Goal: Book appointment/travel/reservation

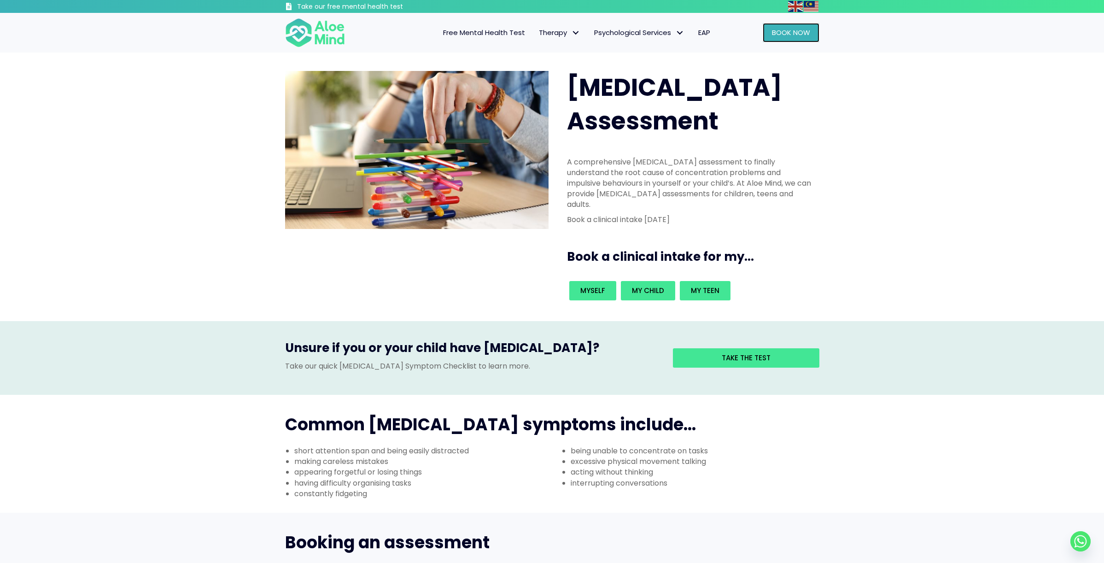
click at [773, 39] on link "Book Now" at bounding box center [790, 32] width 57 height 19
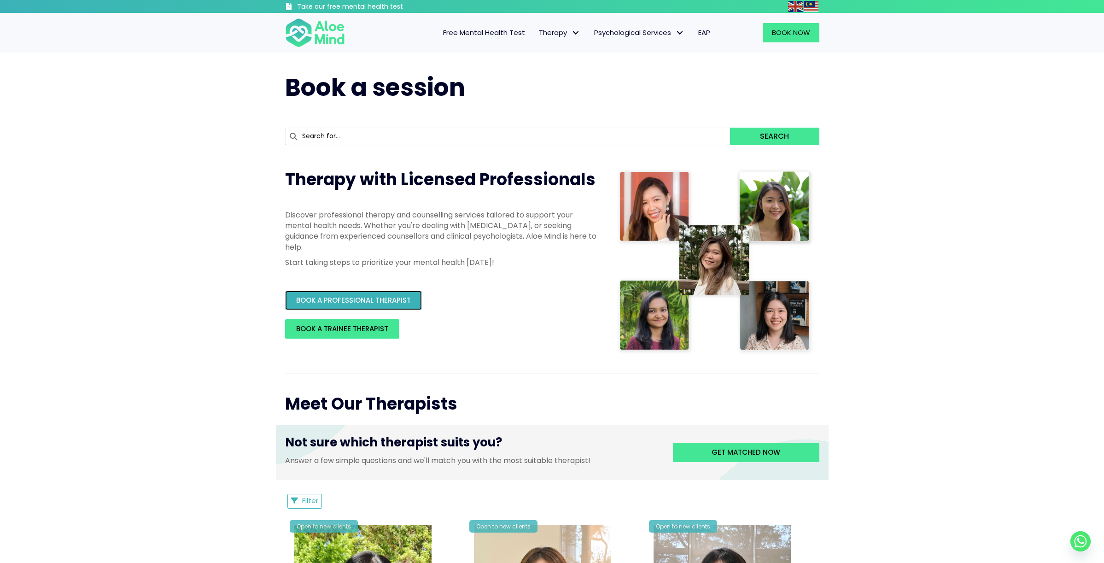
drag, startPoint x: 0, startPoint y: 0, endPoint x: 358, endPoint y: 298, distance: 465.9
click at [358, 298] on span "BOOK A PROFESSIONAL THERAPIST" at bounding box center [353, 300] width 115 height 10
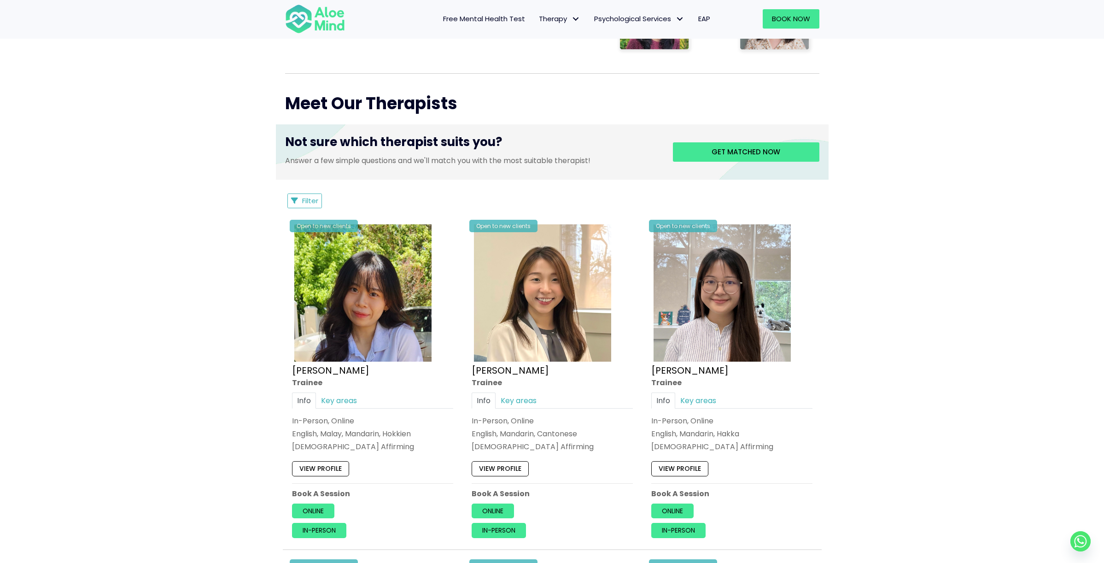
scroll to position [301, 0]
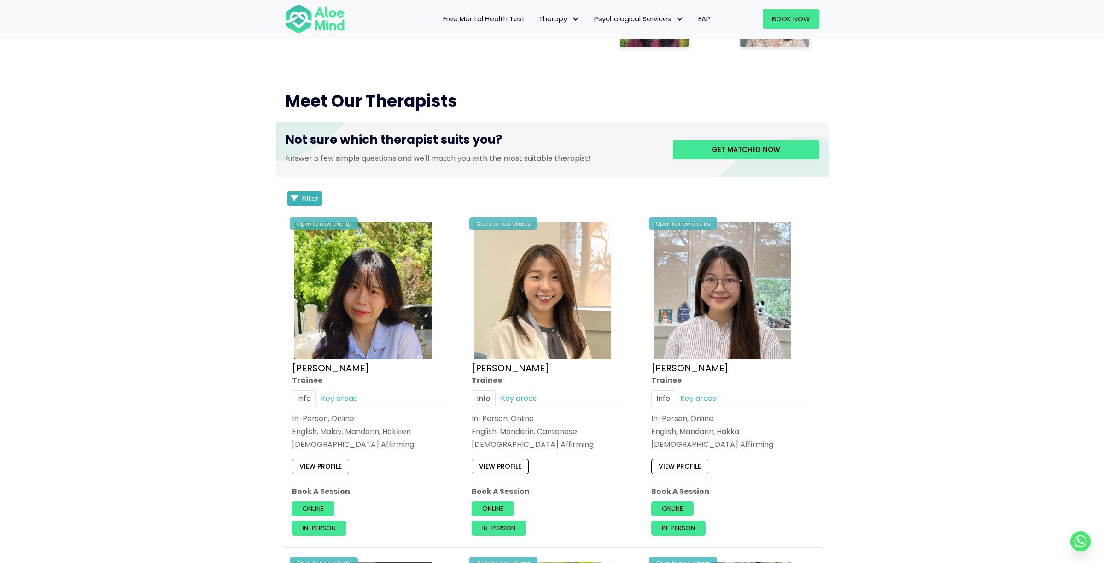
click at [307, 194] on span "Filter" at bounding box center [310, 198] width 16 height 10
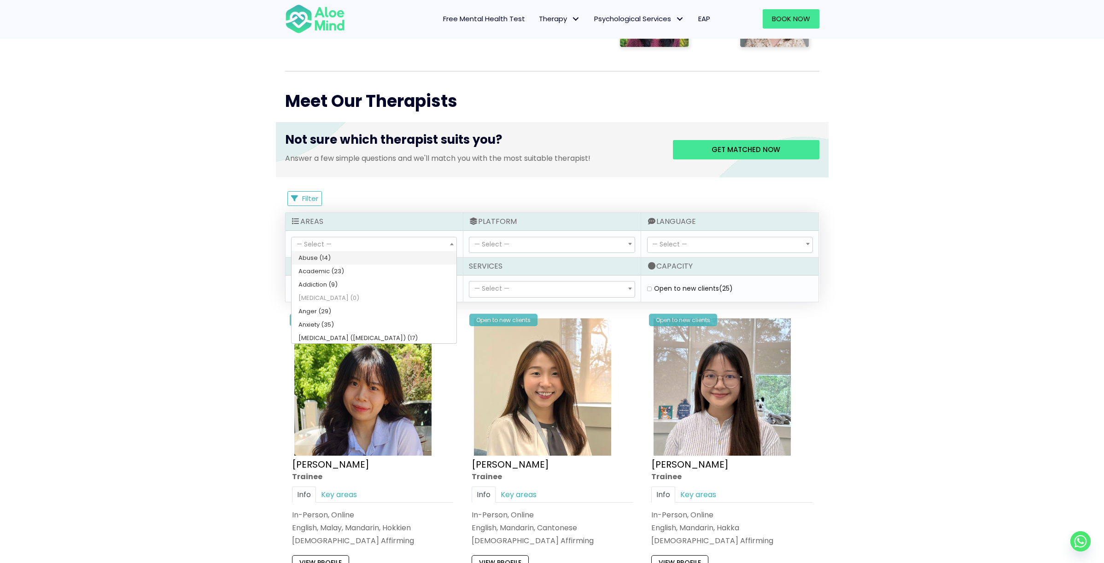
click at [353, 243] on span "— Select —" at bounding box center [373, 245] width 165 height 16
select select "78"
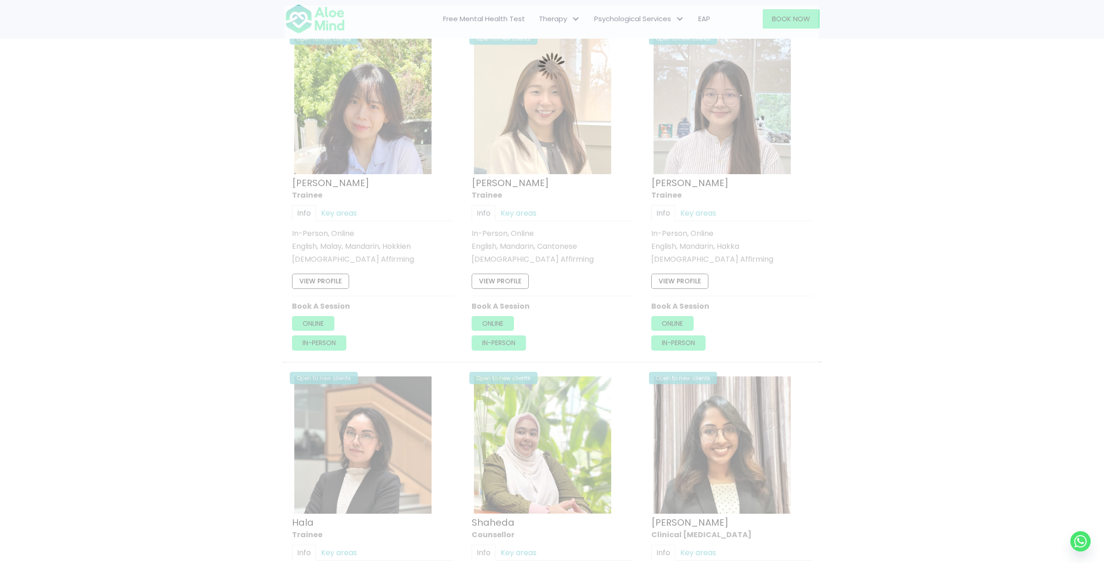
scroll to position [492, 0]
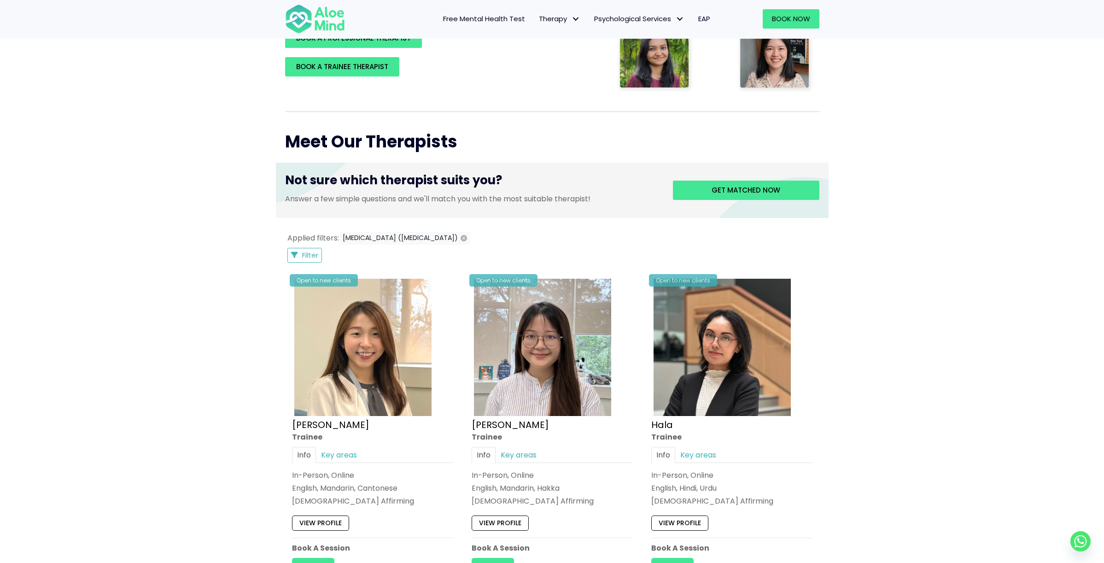
scroll to position [257, 0]
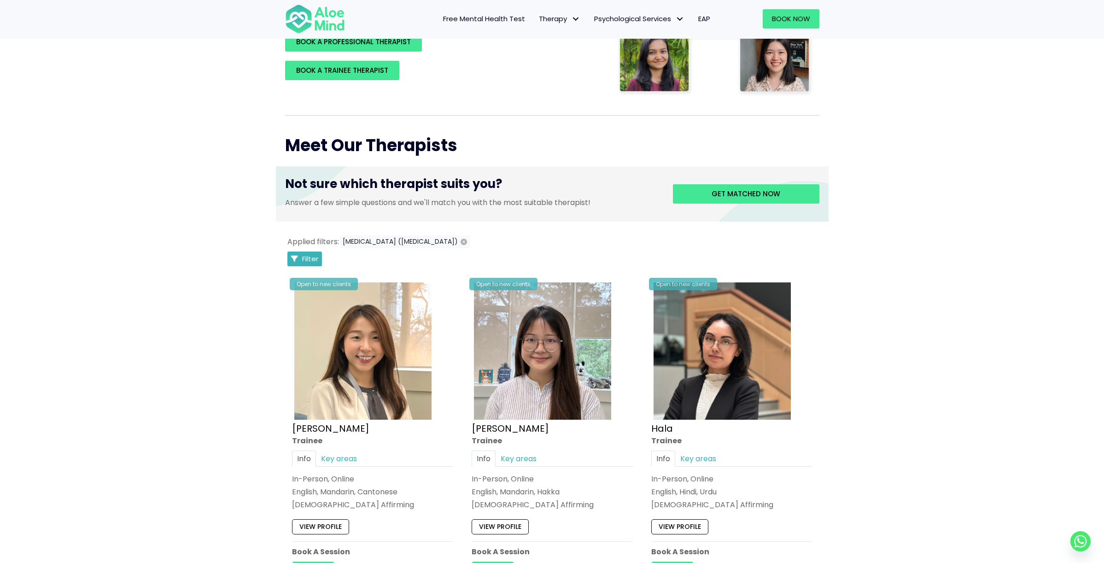
click at [314, 256] on span "Filter" at bounding box center [310, 259] width 16 height 10
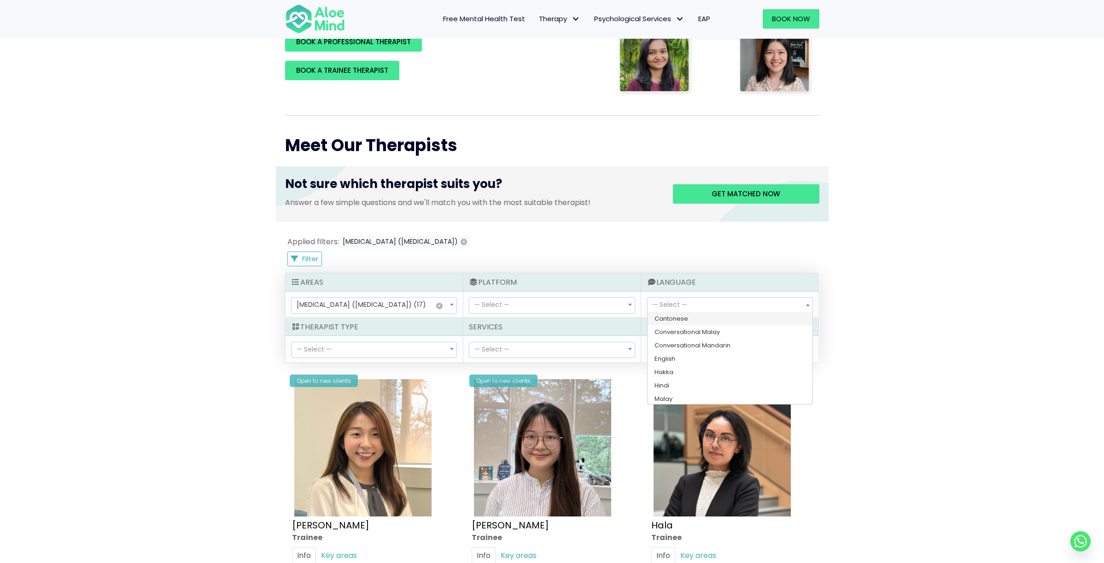
click at [687, 309] on span "— Select —" at bounding box center [729, 305] width 165 height 16
select select "139"
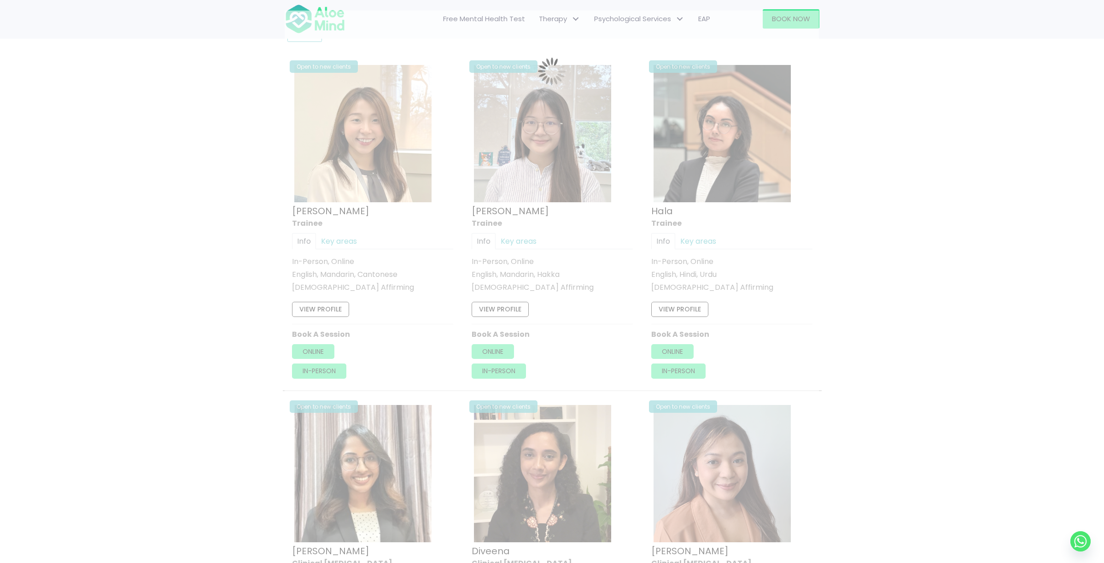
scroll to position [492, 0]
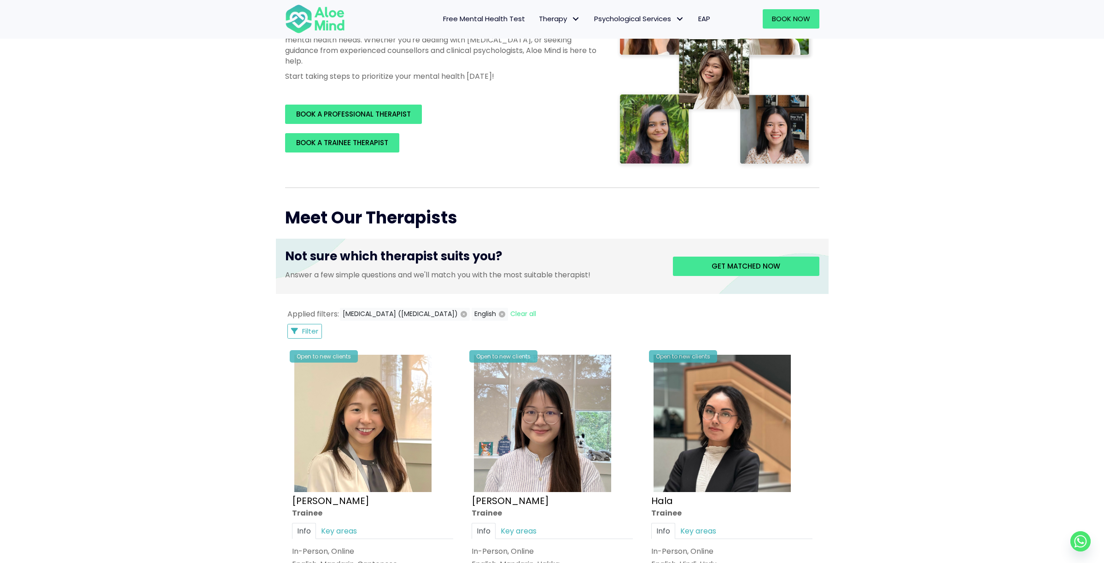
scroll to position [152, 0]
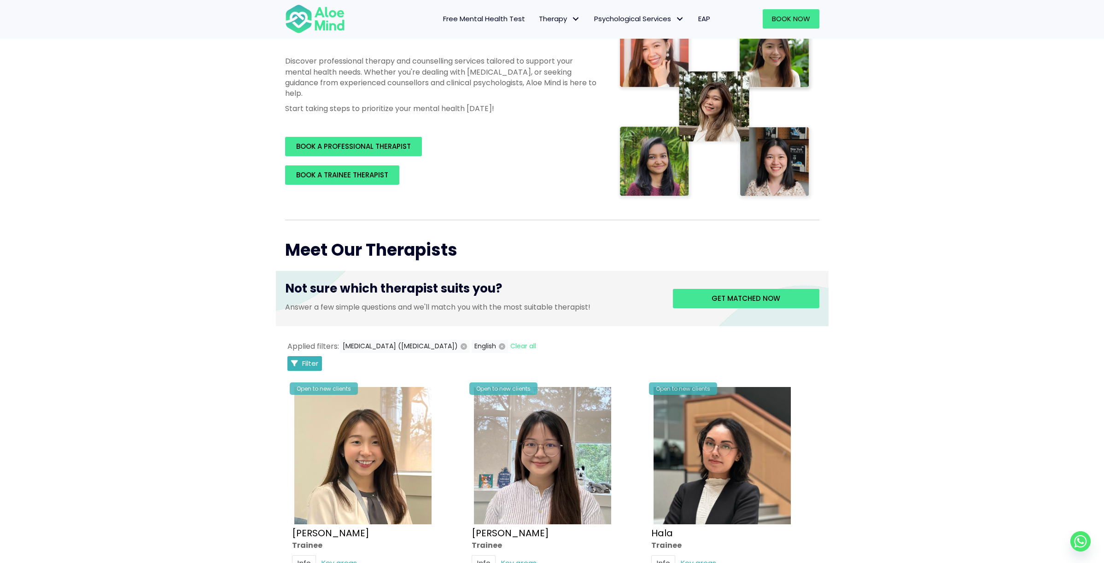
click at [314, 361] on span "Filter" at bounding box center [310, 363] width 16 height 10
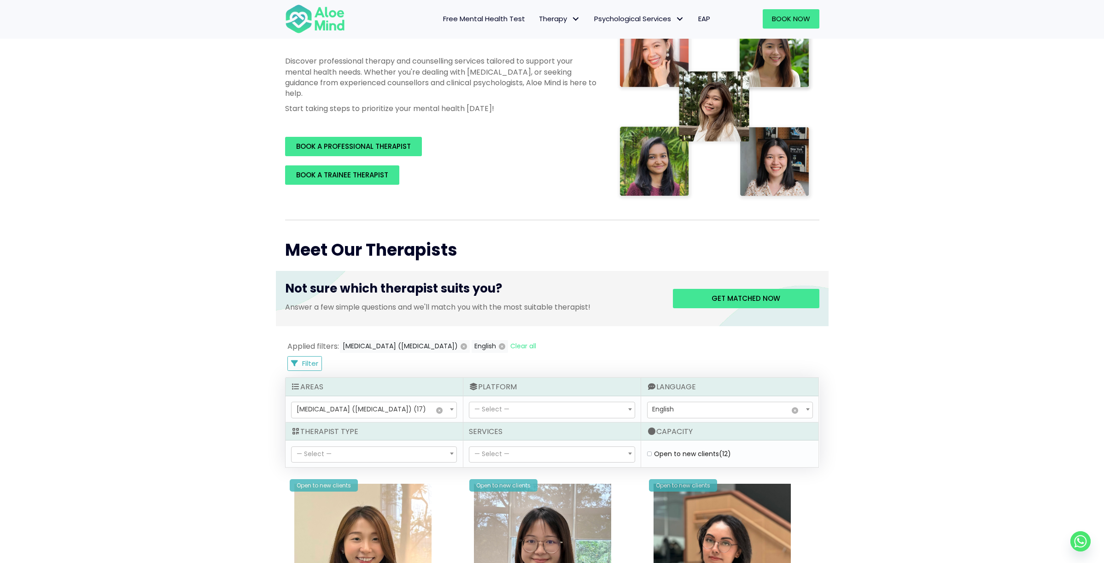
click at [328, 454] on span "— Select —" at bounding box center [314, 453] width 35 height 9
select select "15"
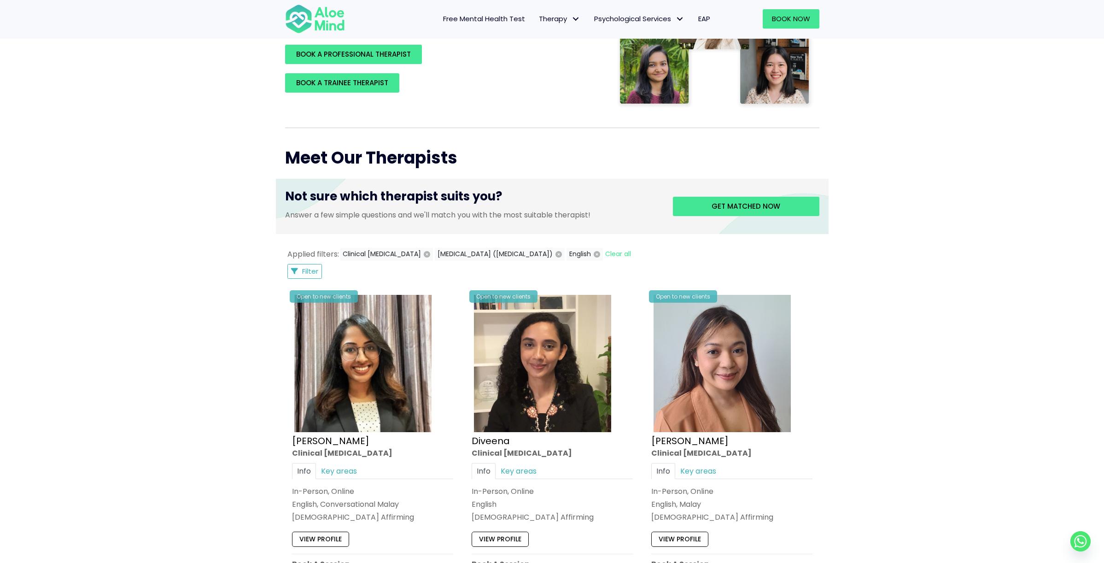
scroll to position [241, 0]
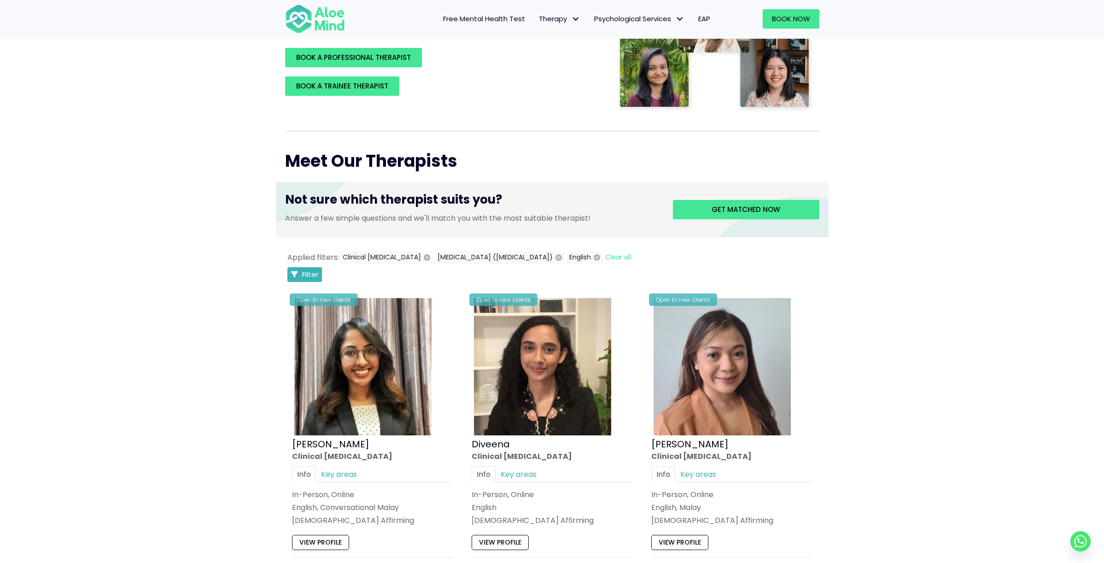
click at [310, 271] on span "Filter" at bounding box center [310, 274] width 16 height 10
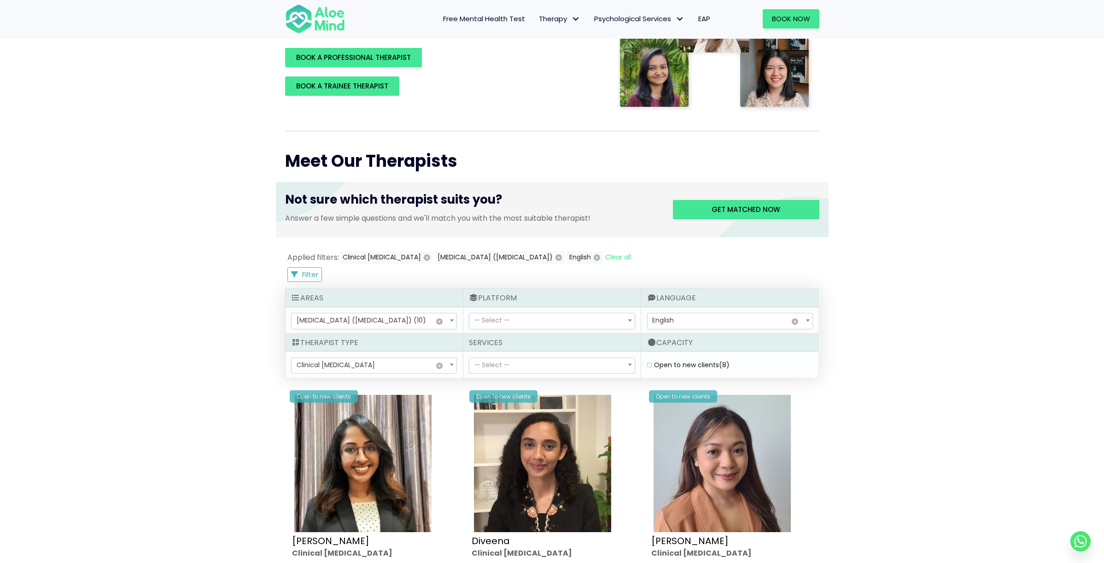
click at [507, 362] on span "— Select —" at bounding box center [491, 364] width 35 height 9
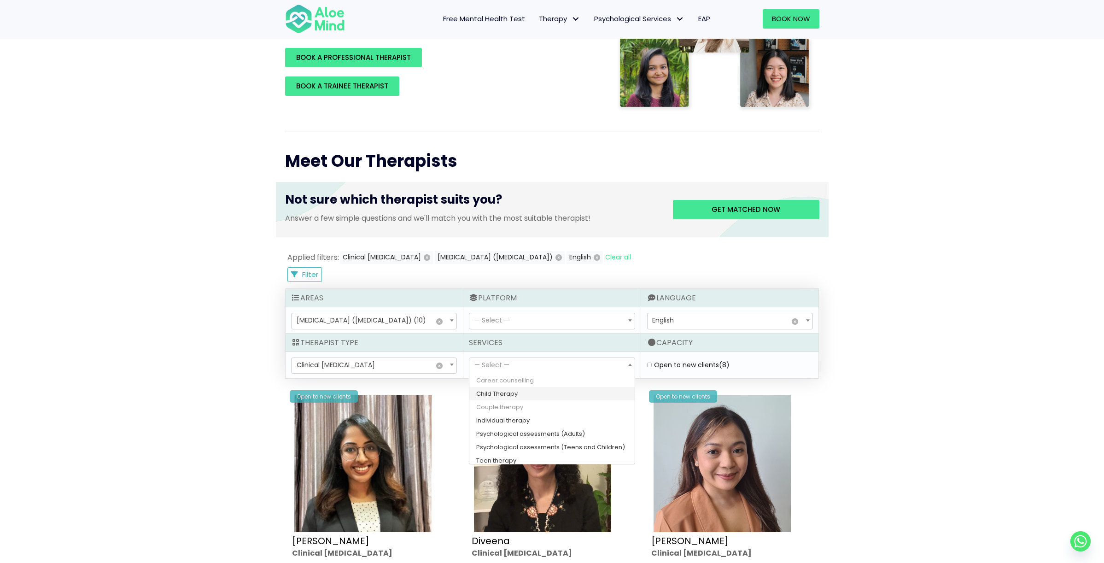
scroll to position [15, 0]
select select "172"
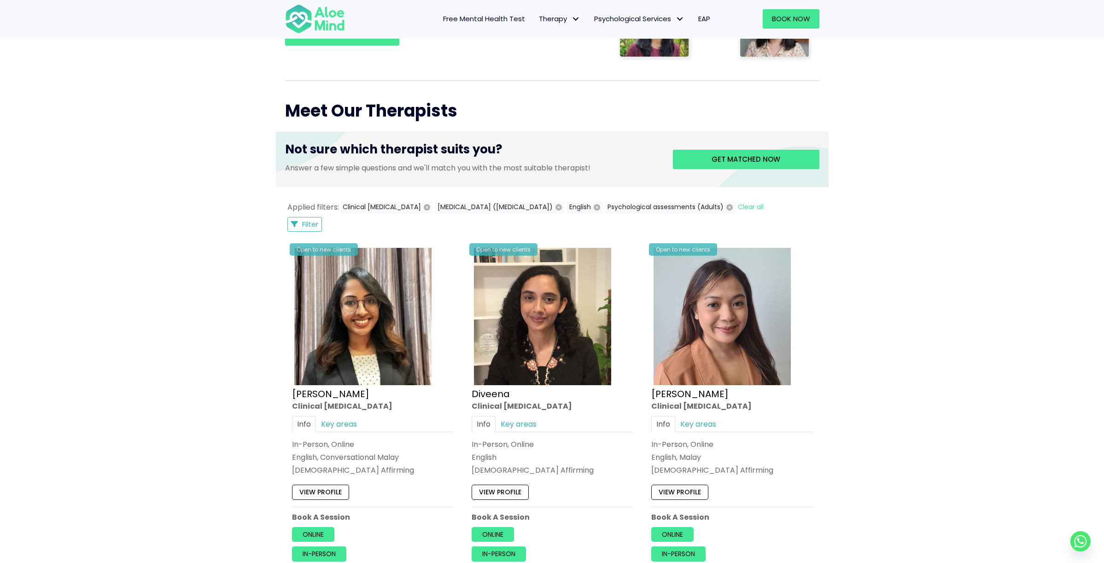
scroll to position [285, 0]
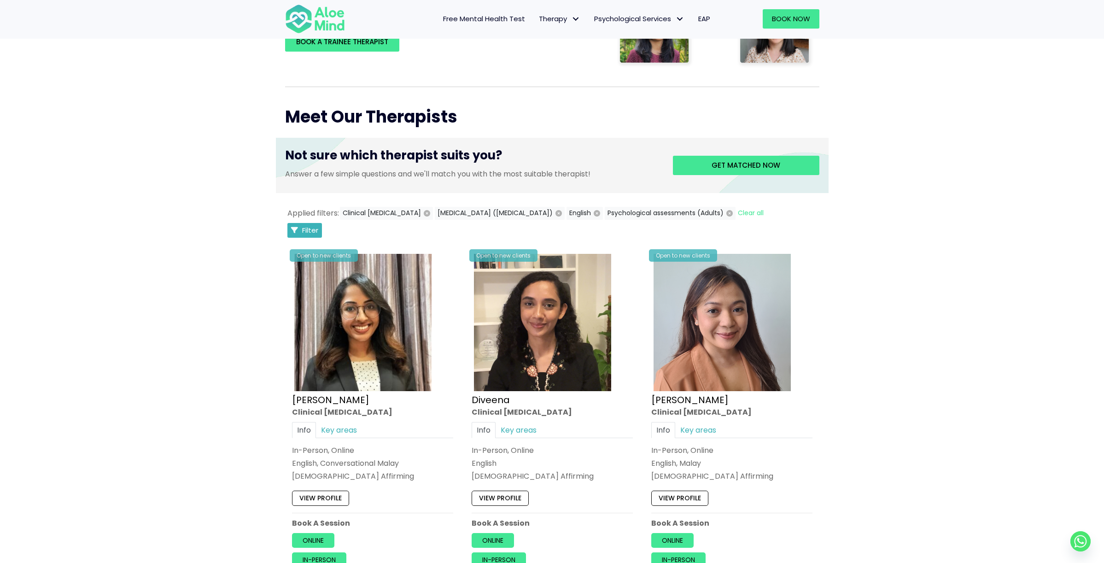
click at [312, 231] on span "Filter" at bounding box center [310, 230] width 16 height 10
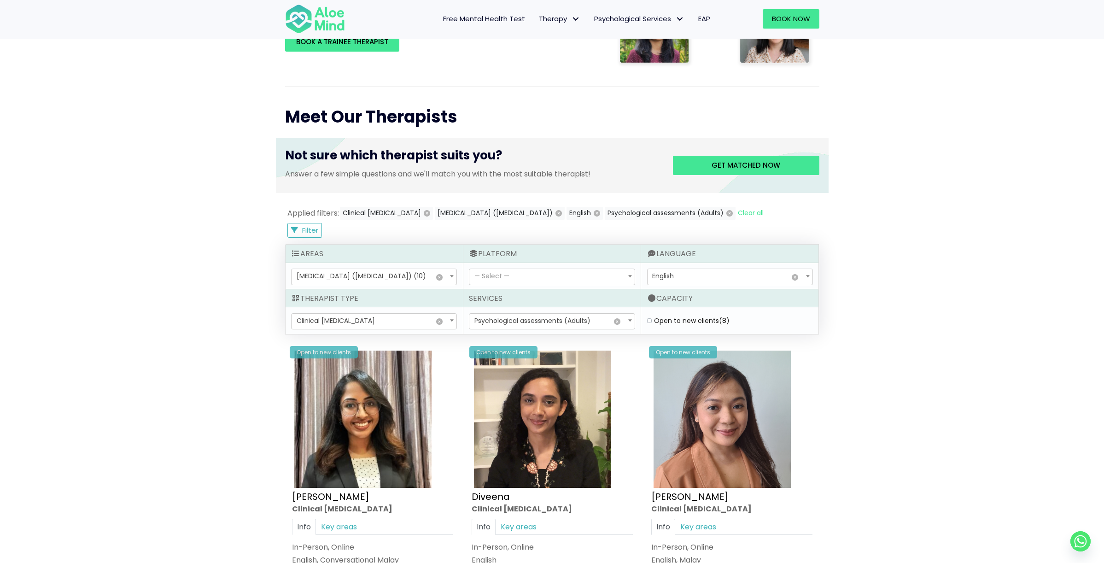
click at [544, 278] on span "— Select —" at bounding box center [551, 277] width 165 height 16
select select "71"
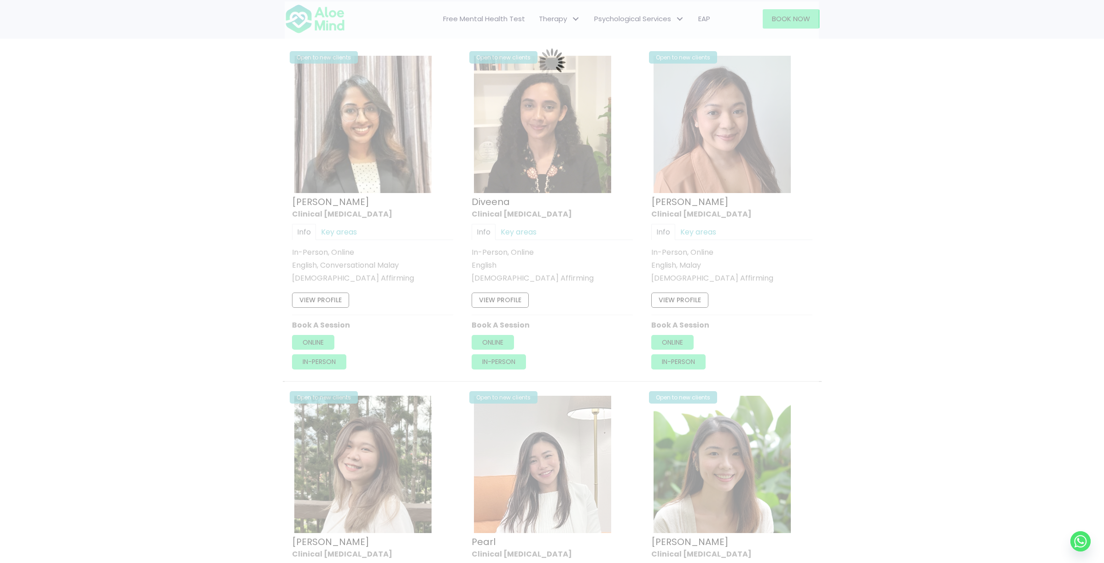
scroll to position [492, 0]
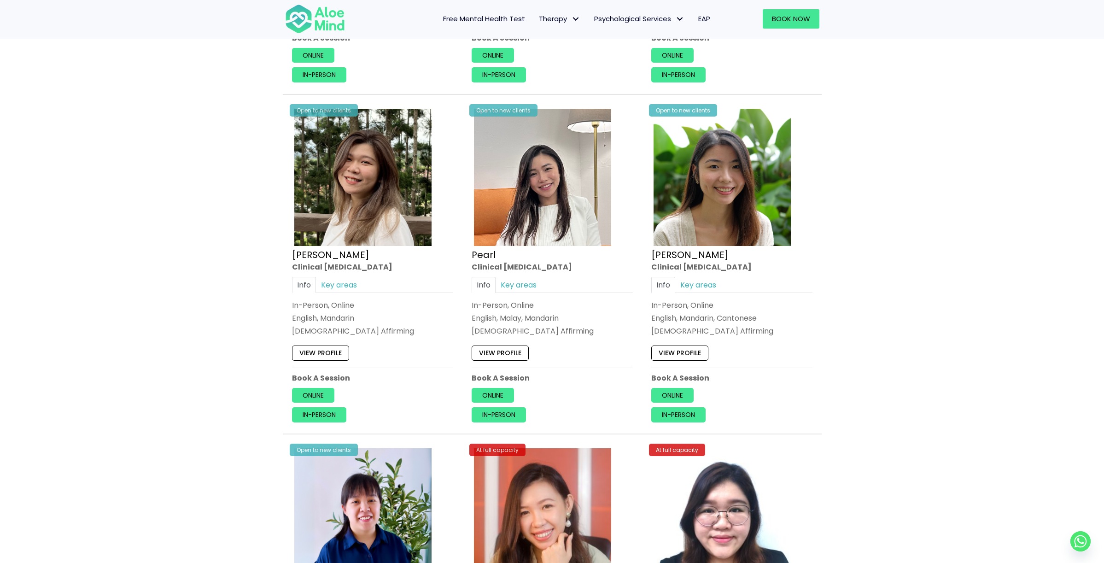
scroll to position [768, 0]
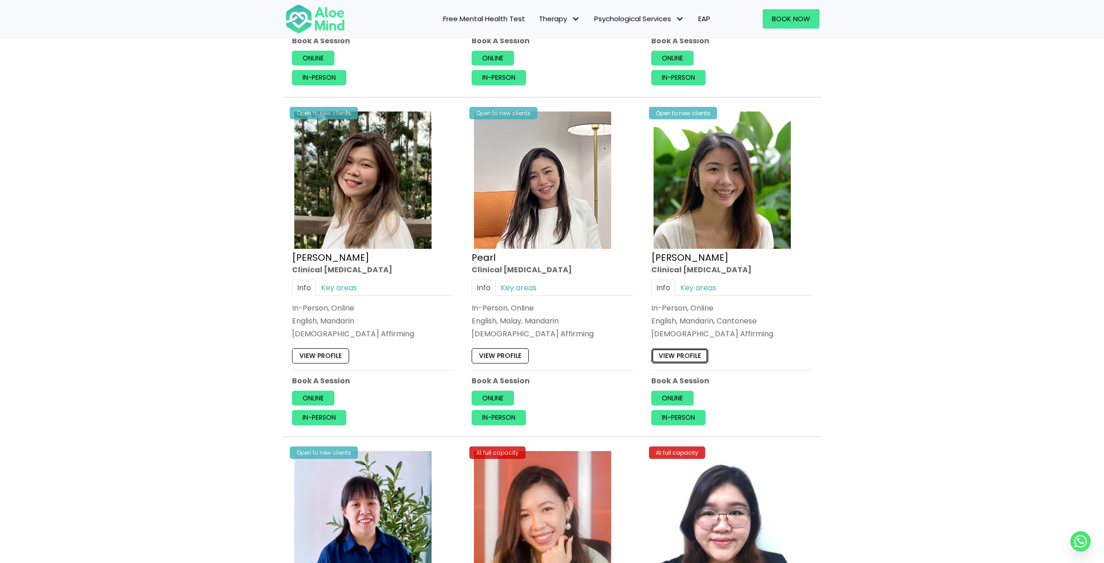
click at [694, 363] on link "View profile" at bounding box center [679, 355] width 57 height 15
click at [494, 363] on link "View profile" at bounding box center [499, 355] width 57 height 15
click at [321, 363] on link "View profile" at bounding box center [320, 355] width 57 height 15
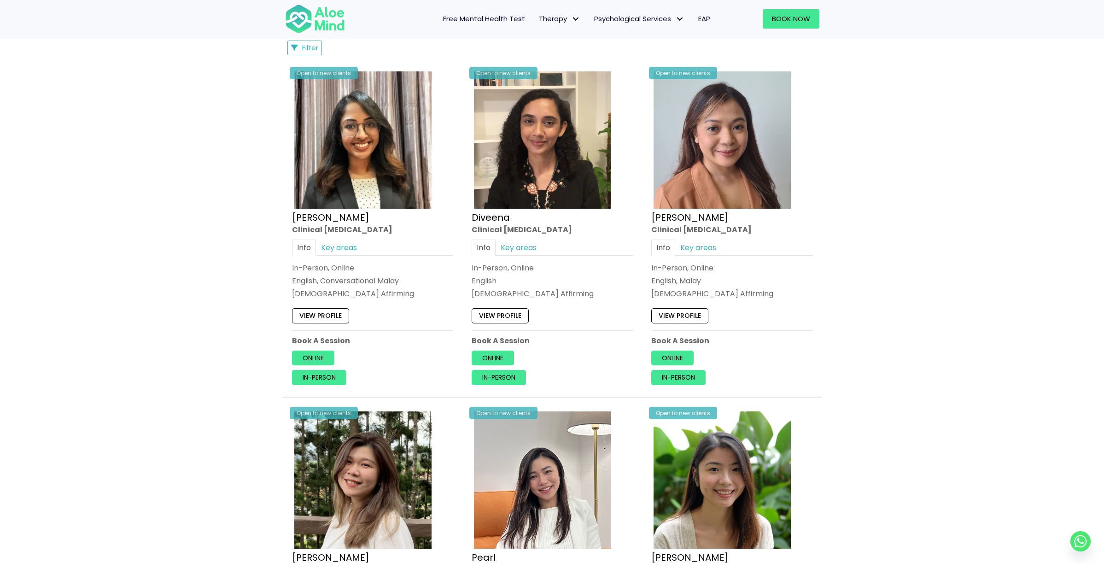
scroll to position [467, 0]
click at [676, 324] on link "View profile" at bounding box center [679, 316] width 57 height 15
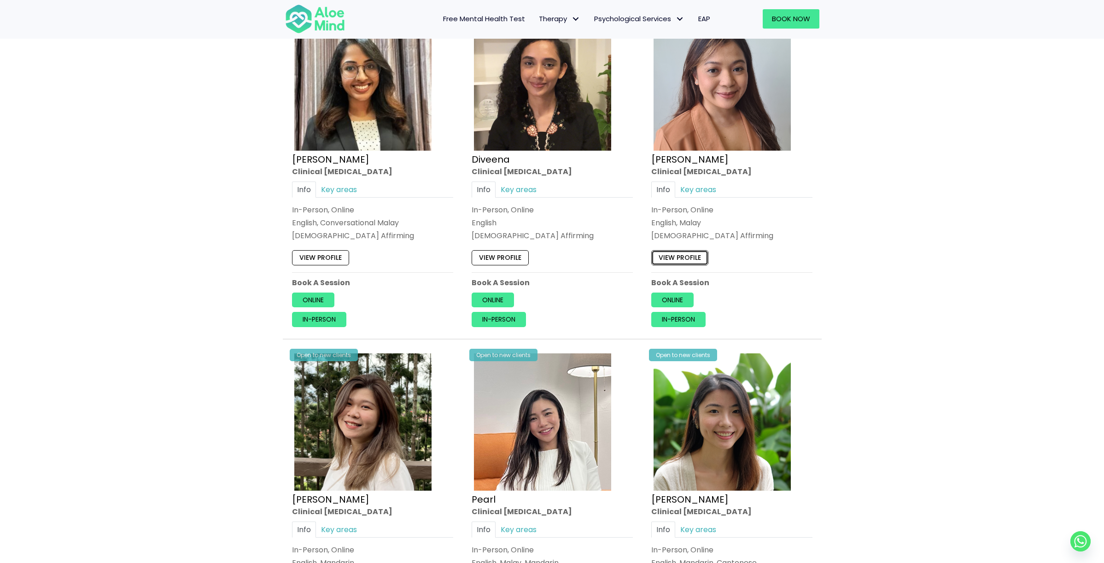
scroll to position [531, 0]
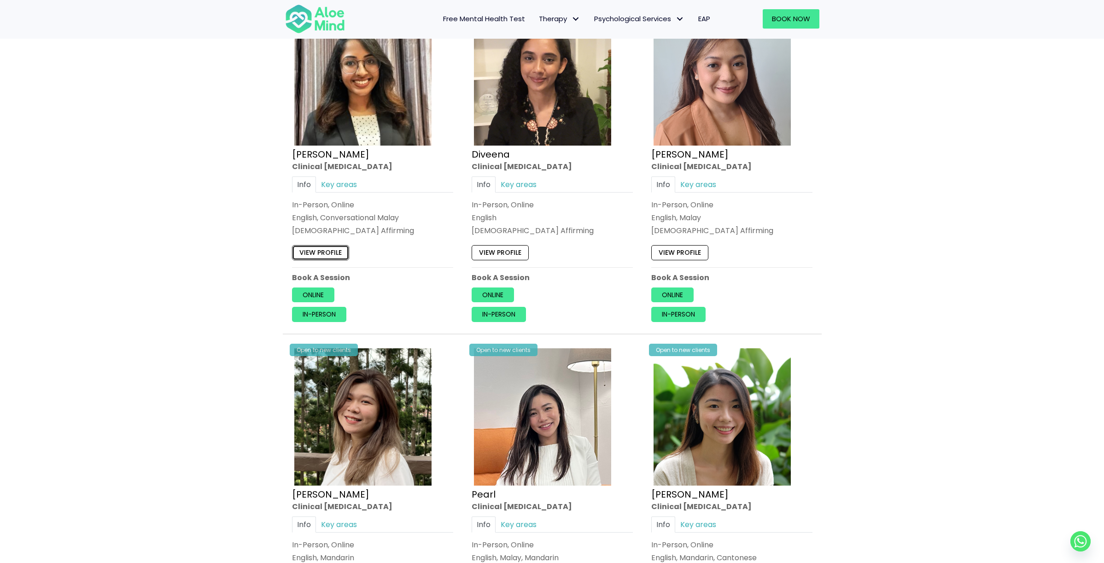
click at [328, 260] on link "View profile" at bounding box center [320, 252] width 57 height 15
click at [795, 23] on link "Book Now" at bounding box center [790, 18] width 57 height 19
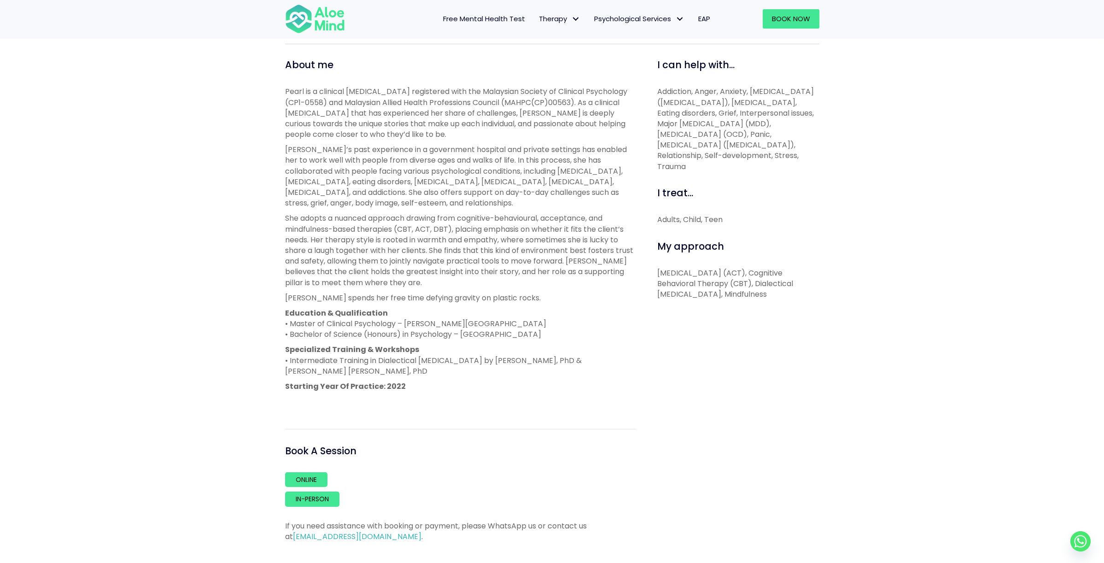
scroll to position [357, 0]
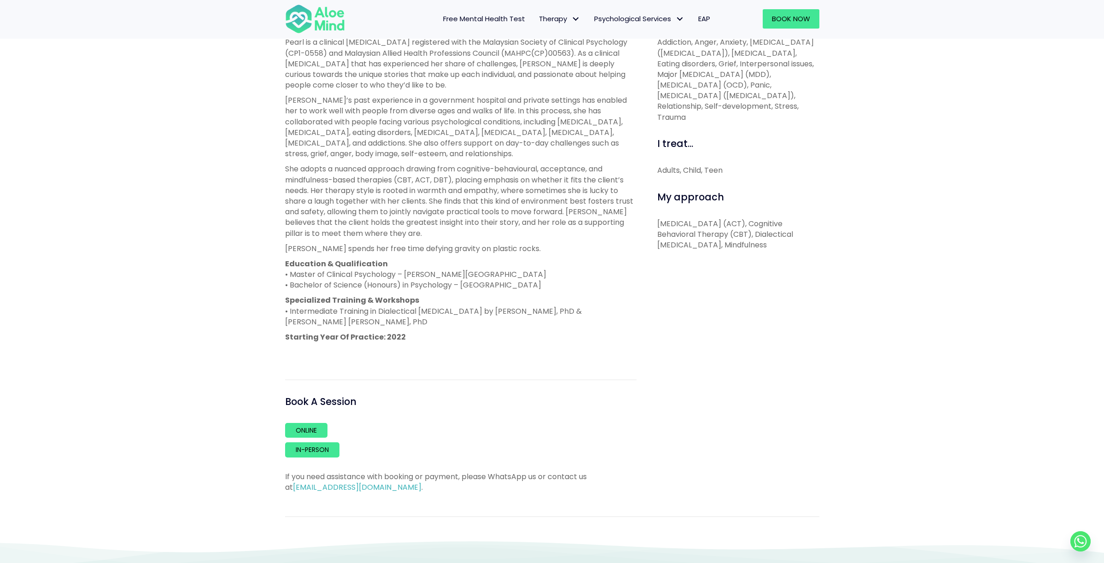
drag, startPoint x: 554, startPoint y: 285, endPoint x: 463, endPoint y: 286, distance: 91.2
click at [463, 286] on p "Education & Qualification • Master of Clinical Psychology – [PERSON_NAME][GEOGR…" at bounding box center [460, 274] width 351 height 32
copy p "[GEOGRAPHIC_DATA]"
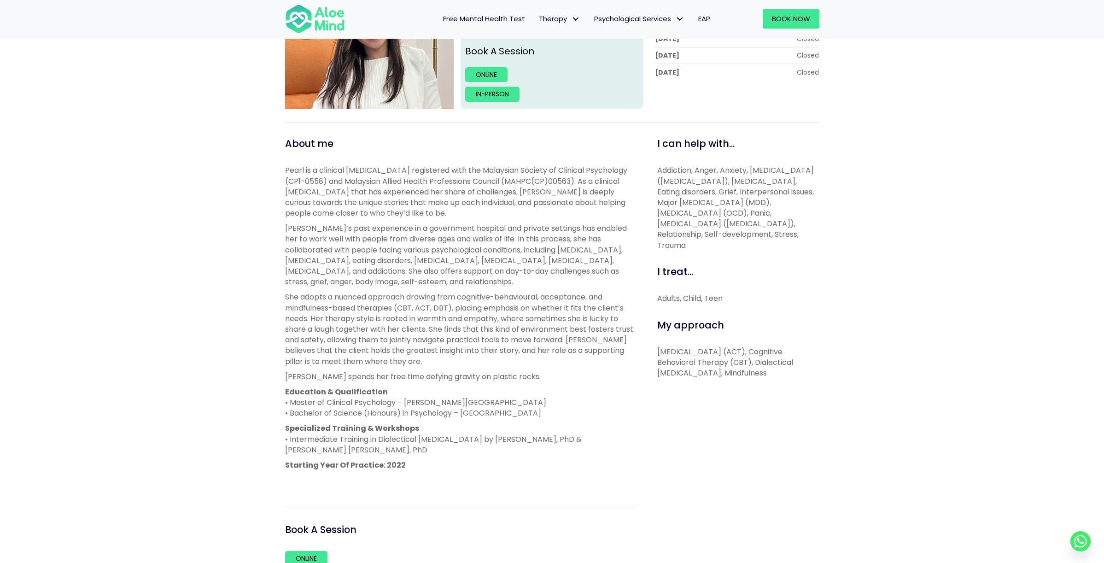
scroll to position [229, 0]
drag, startPoint x: 389, startPoint y: 228, endPoint x: 619, endPoint y: 229, distance: 230.2
click at [617, 230] on p "[PERSON_NAME]’s past experience in a government hospital and private settings h…" at bounding box center [460, 255] width 351 height 64
drag, startPoint x: 412, startPoint y: 239, endPoint x: 605, endPoint y: 244, distance: 193.0
click at [605, 244] on p "Pearl’s past experience in a government hospital and private settings has enabl…" at bounding box center [460, 255] width 351 height 64
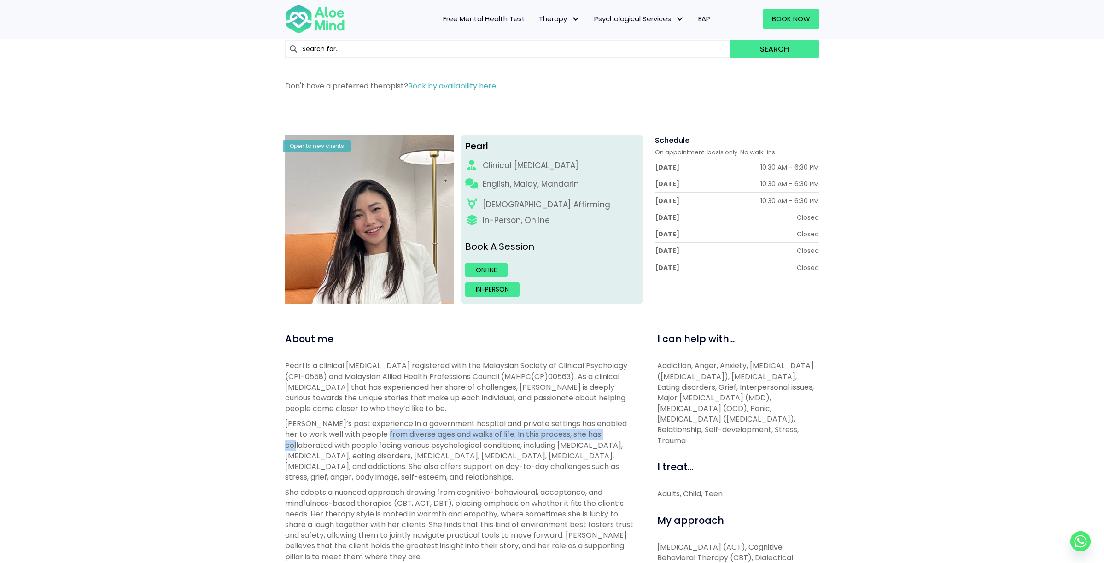
scroll to position [0, 0]
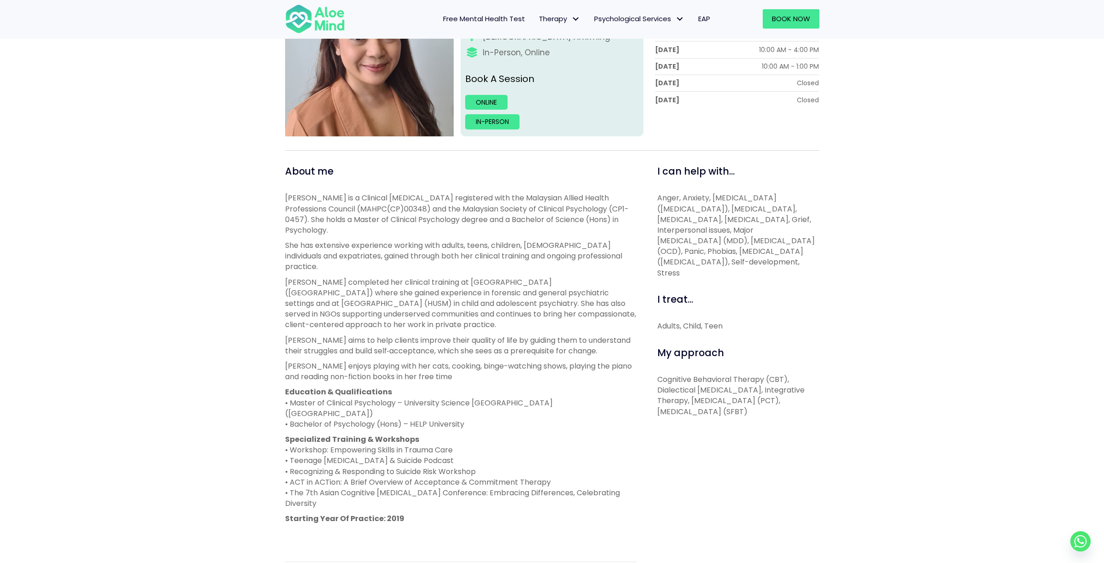
scroll to position [209, 0]
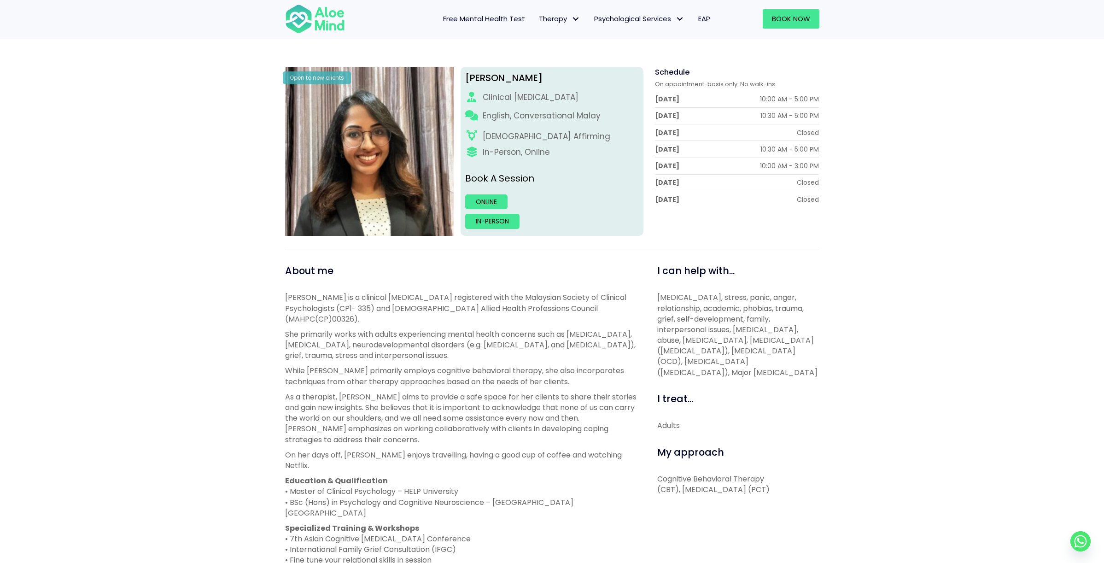
scroll to position [107, 0]
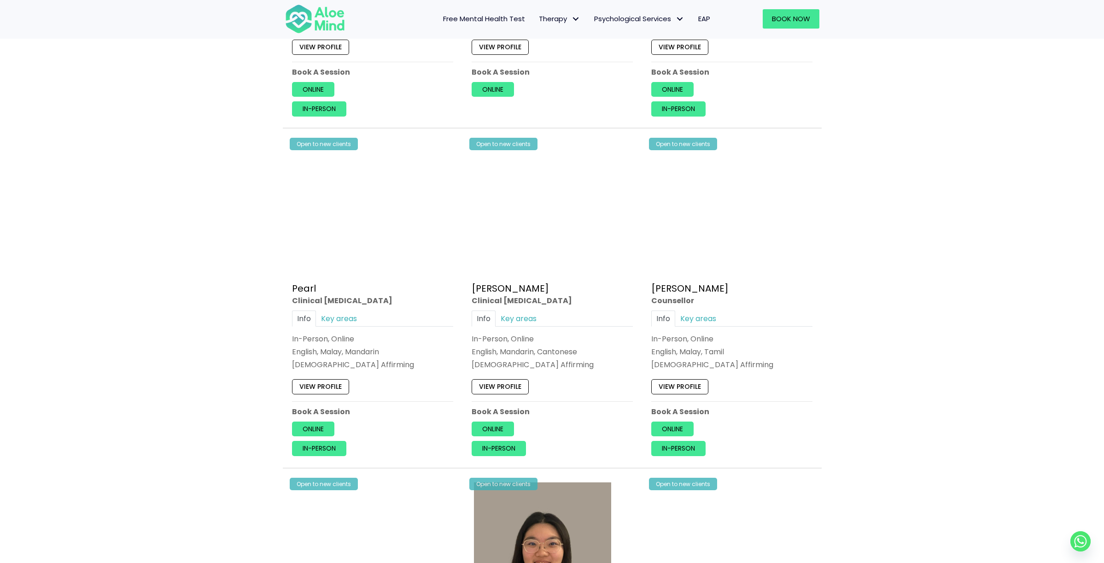
scroll to position [2497, 0]
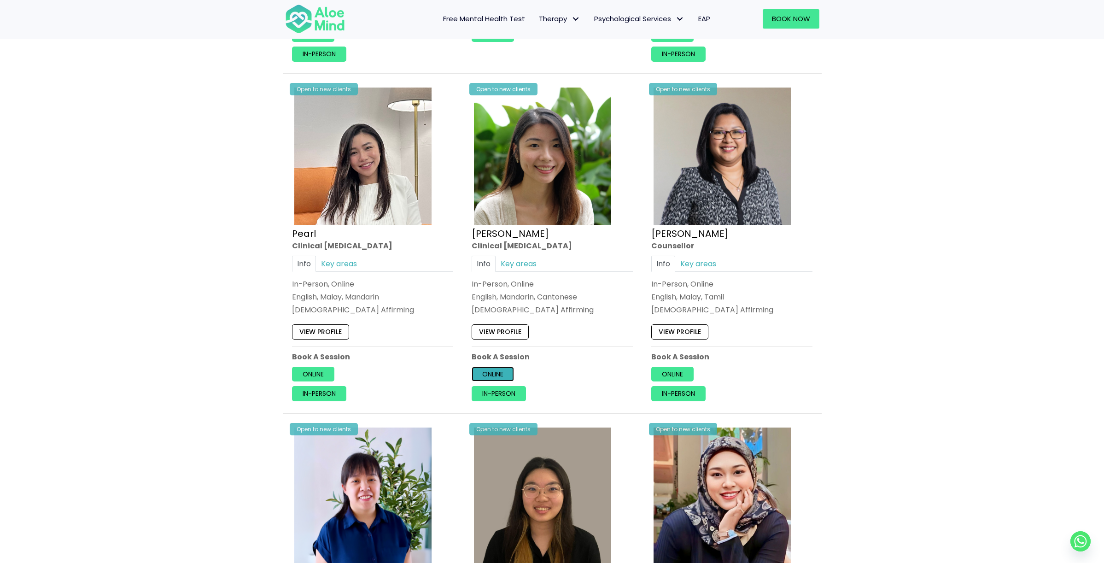
click at [498, 374] on link "Online" at bounding box center [492, 374] width 42 height 15
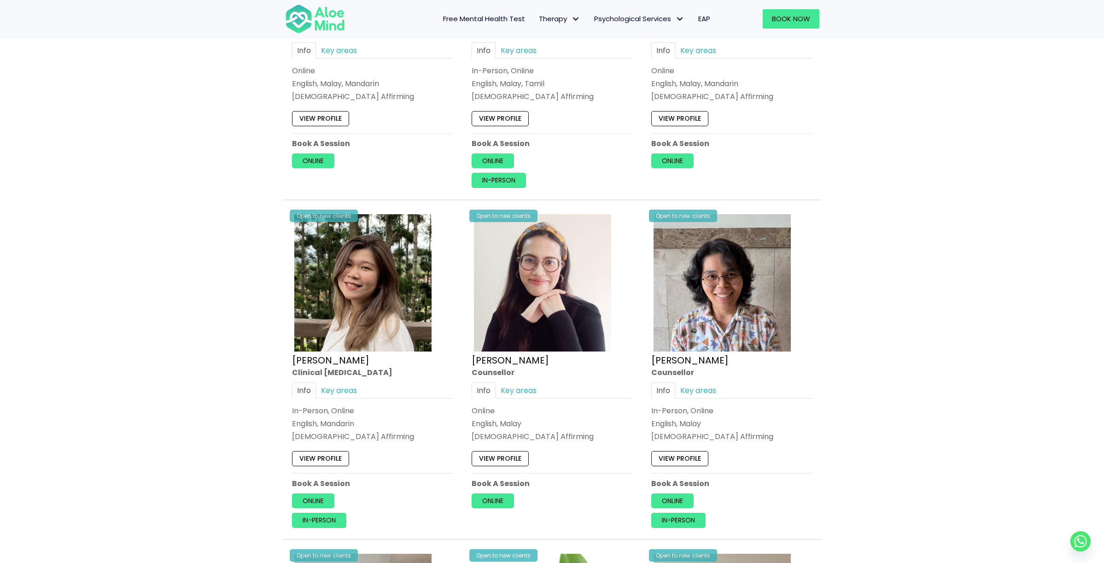
scroll to position [2026, 0]
